Goal: Information Seeking & Learning: Learn about a topic

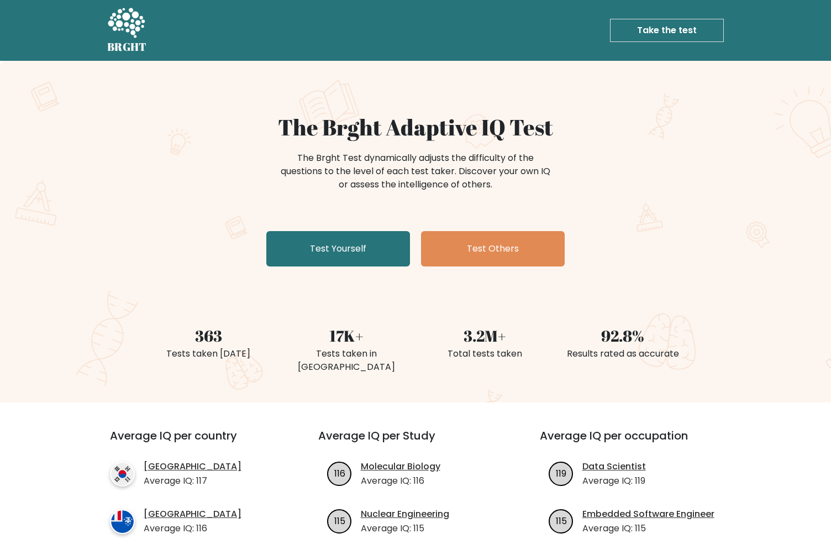
click at [612, 193] on div "The Brght Test dynamically adjusts the difficulty of the questions to the level…" at bounding box center [415, 176] width 442 height 55
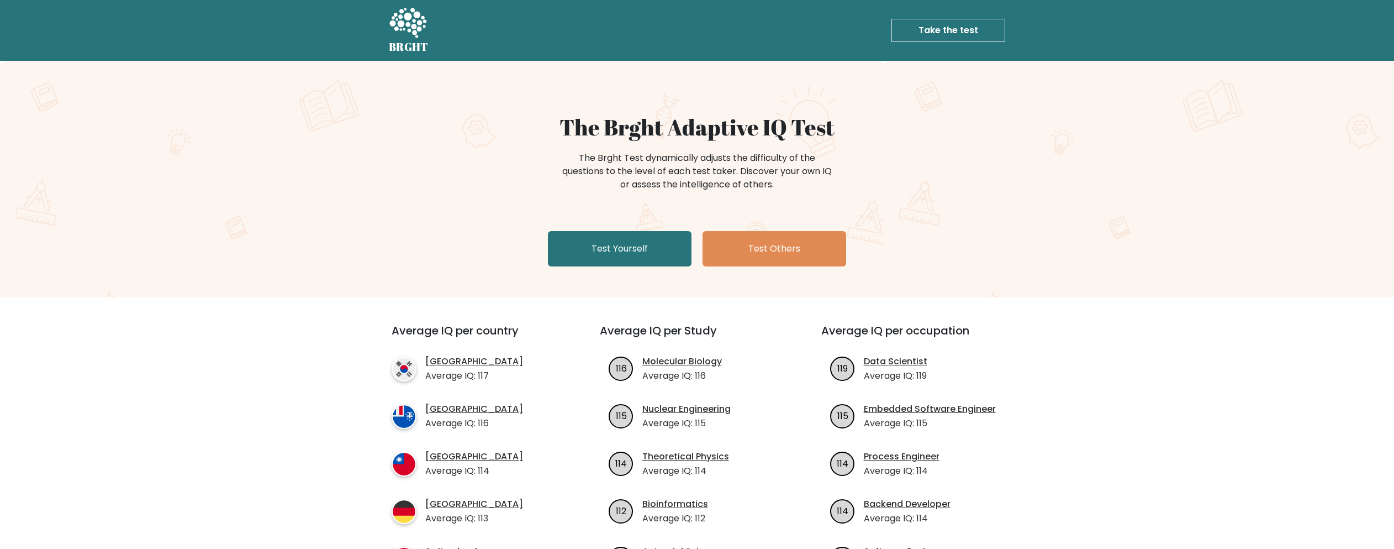
click at [356, 312] on div "Average IQ per country South Korea Average IQ: 117 French Southern Territories …" at bounding box center [697, 462] width 716 height 330
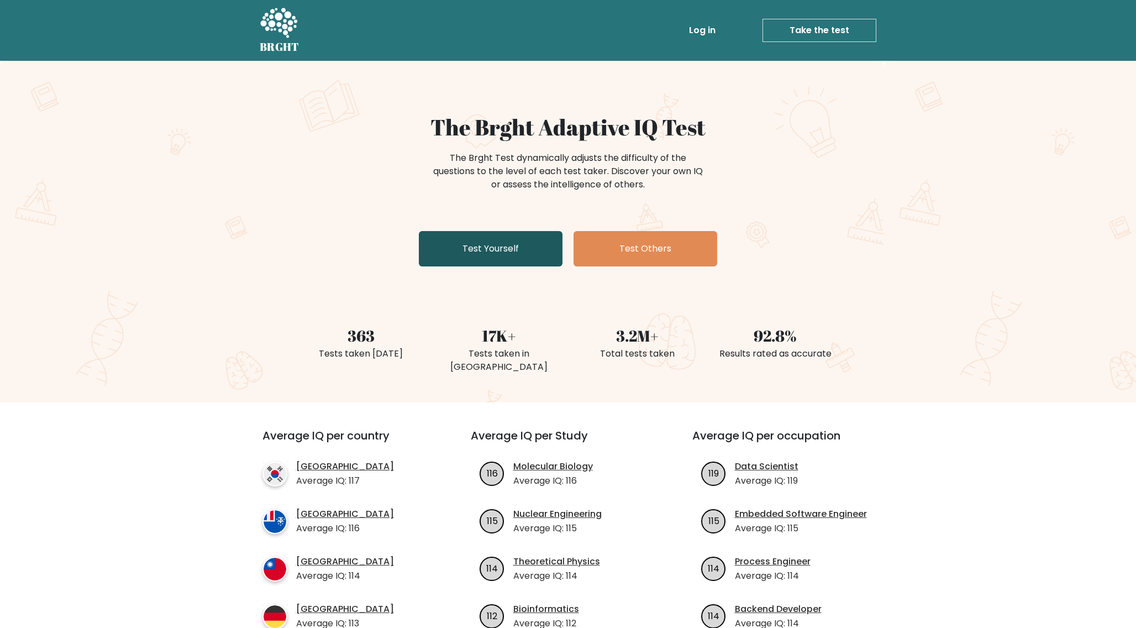
click at [499, 248] on link "Test Yourself" at bounding box center [491, 248] width 144 height 35
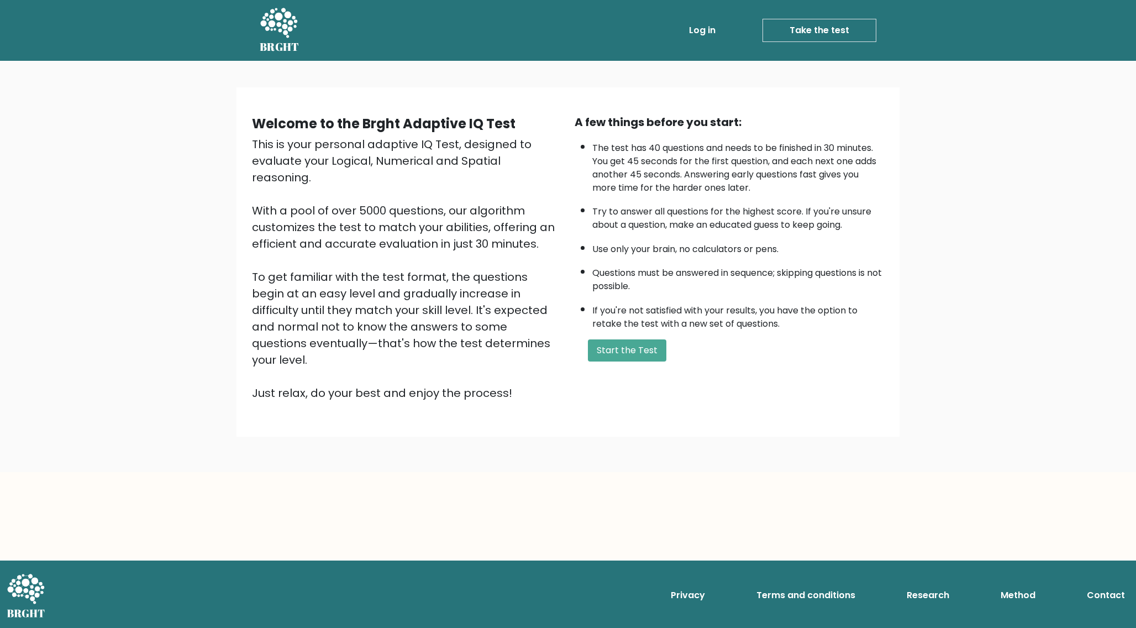
click at [288, 30] on icon at bounding box center [278, 23] width 37 height 30
